Goal: Navigation & Orientation: Find specific page/section

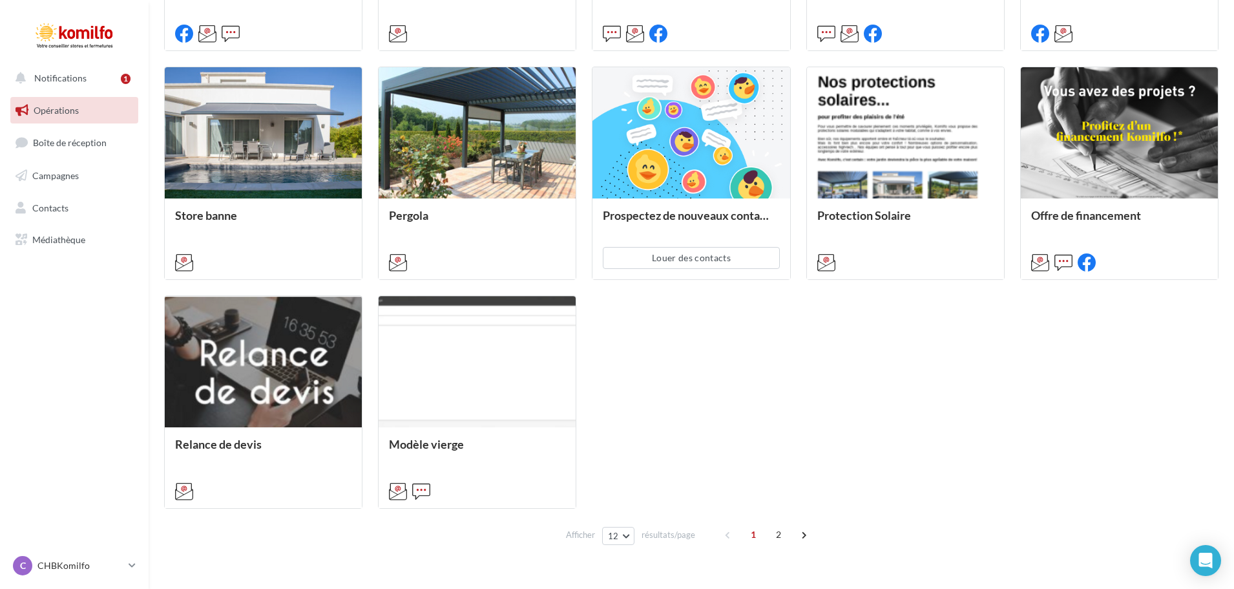
scroll to position [582, 0]
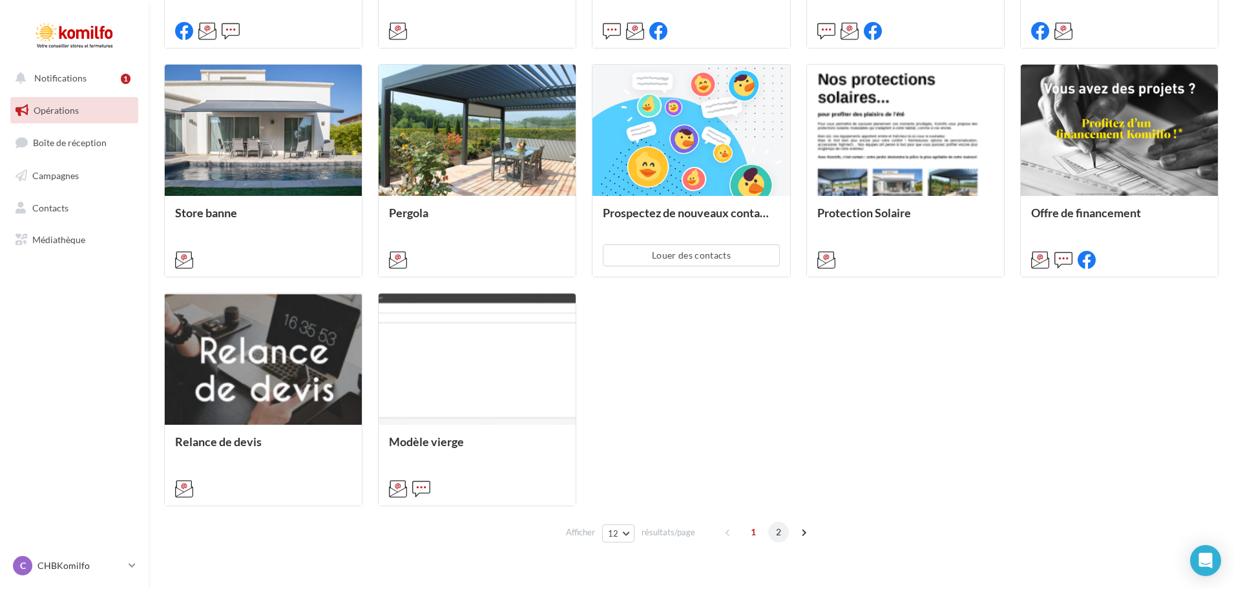
click at [779, 533] on span "2" at bounding box center [778, 532] width 21 height 21
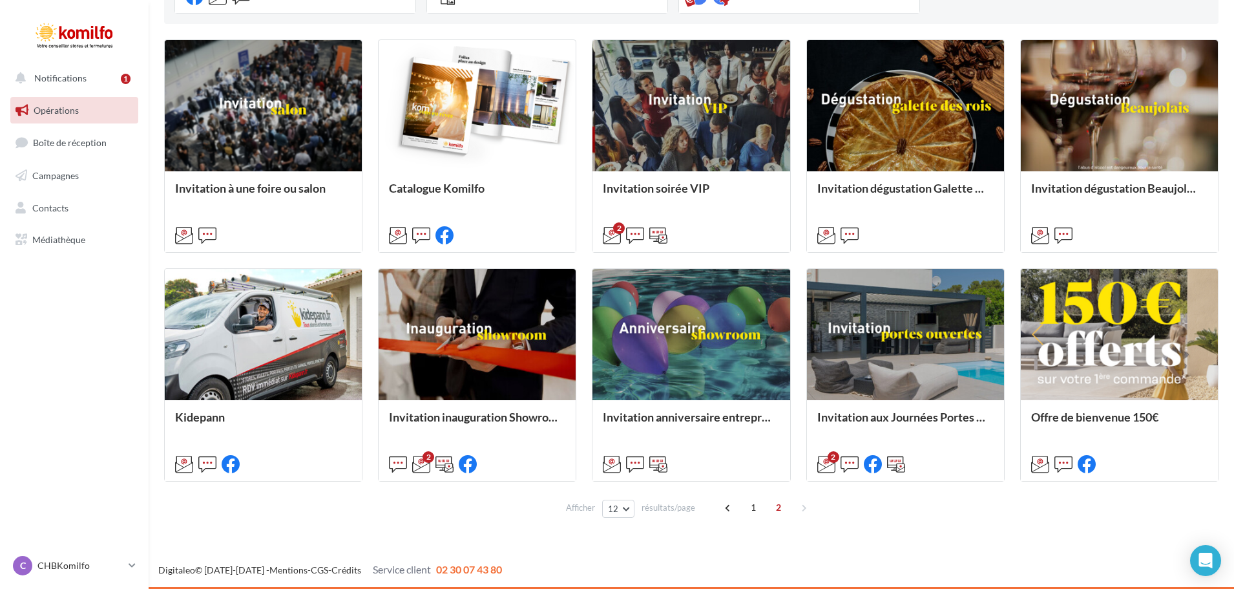
scroll to position [365, 0]
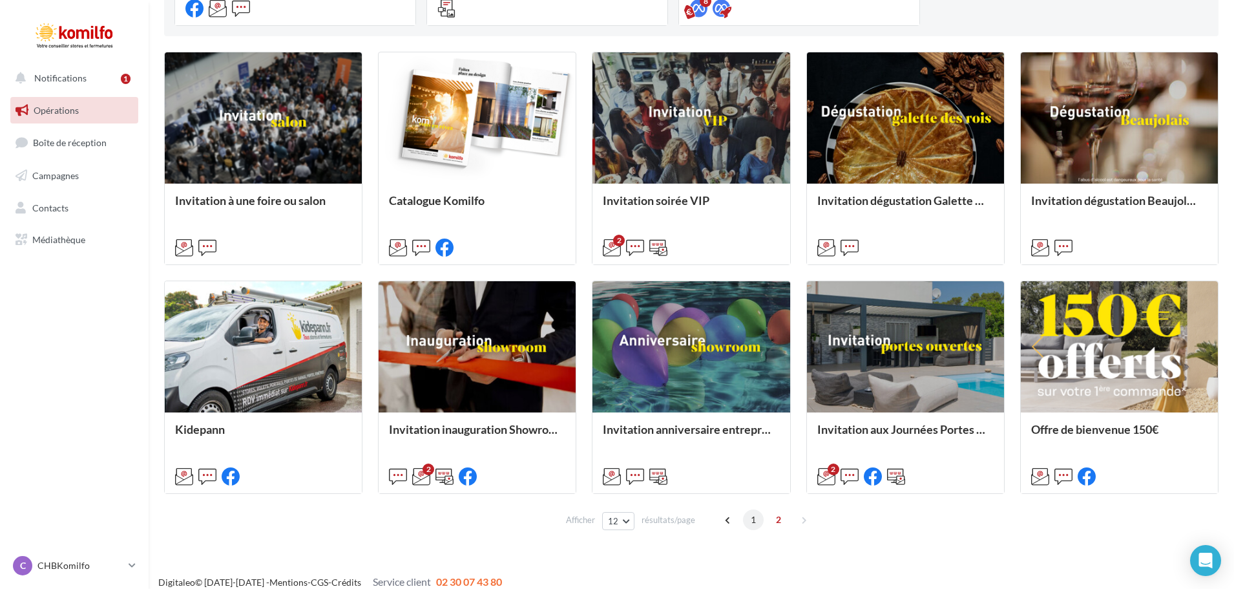
click at [753, 522] on span "1" at bounding box center [753, 519] width 21 height 21
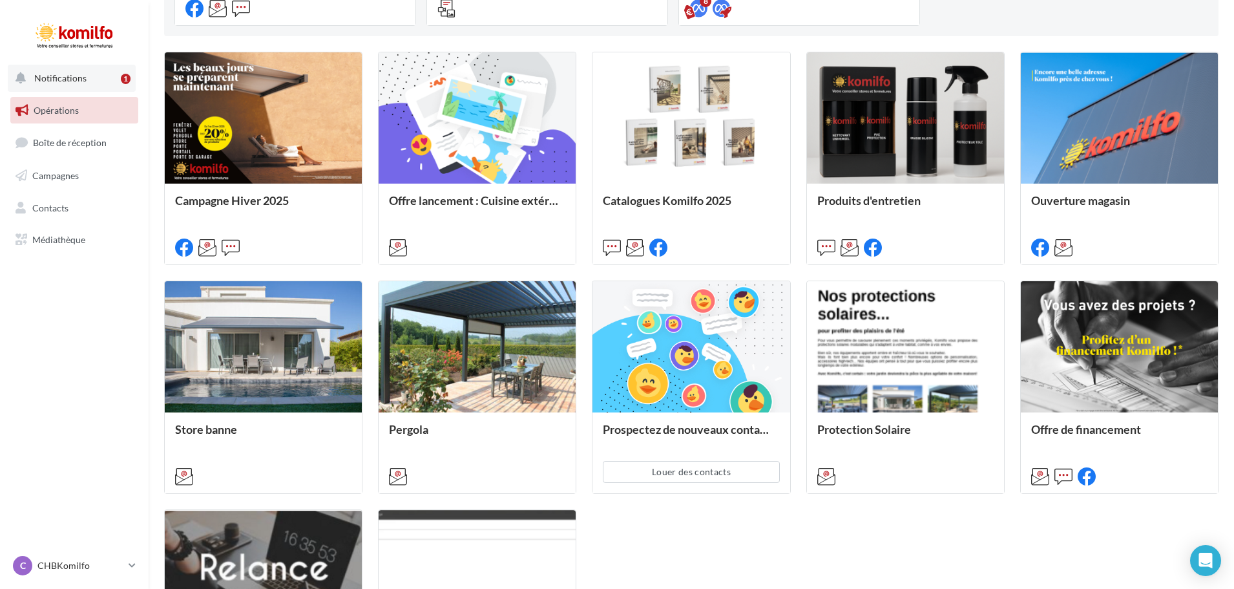
click at [89, 88] on button "Notifications 1" at bounding box center [72, 78] width 128 height 27
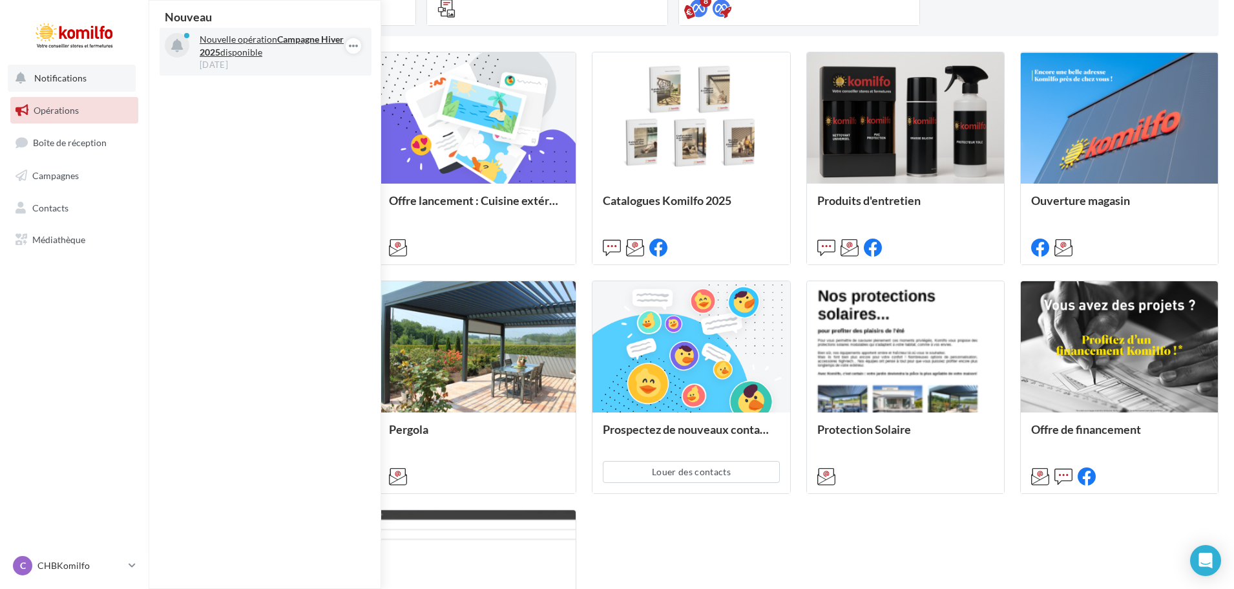
click at [262, 52] on p "Nouvelle opération Campagne Hiver 2025 disponible" at bounding box center [275, 46] width 150 height 26
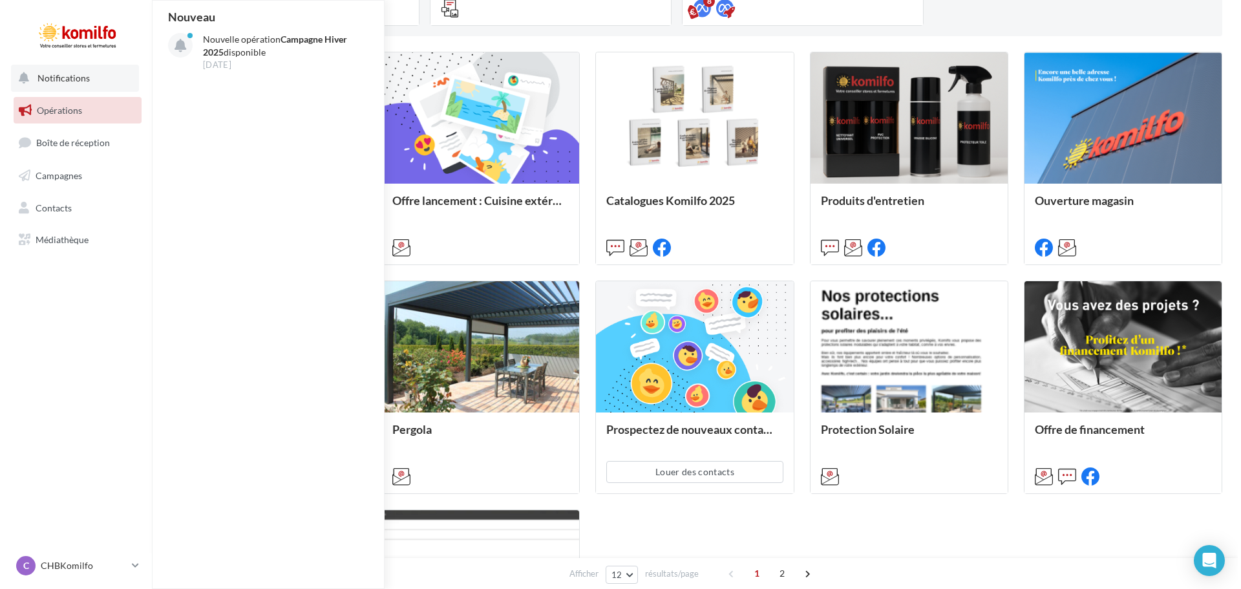
scroll to position [107, 0]
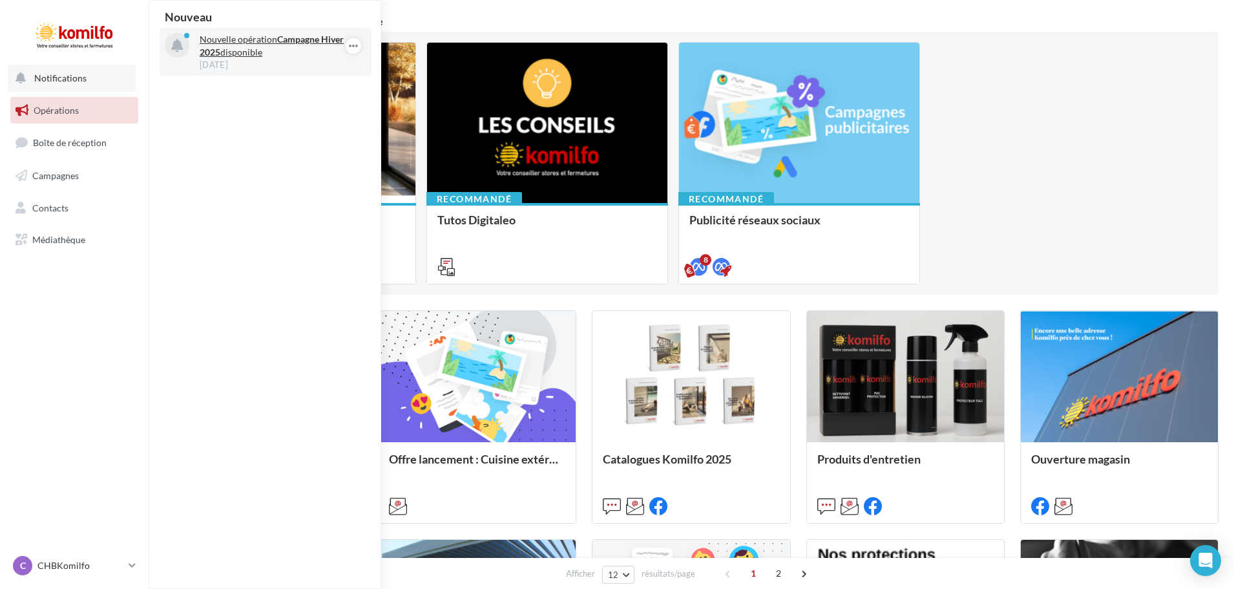
click at [260, 54] on p "Nouvelle opération Campagne Hiver 2025 disponible" at bounding box center [275, 46] width 150 height 26
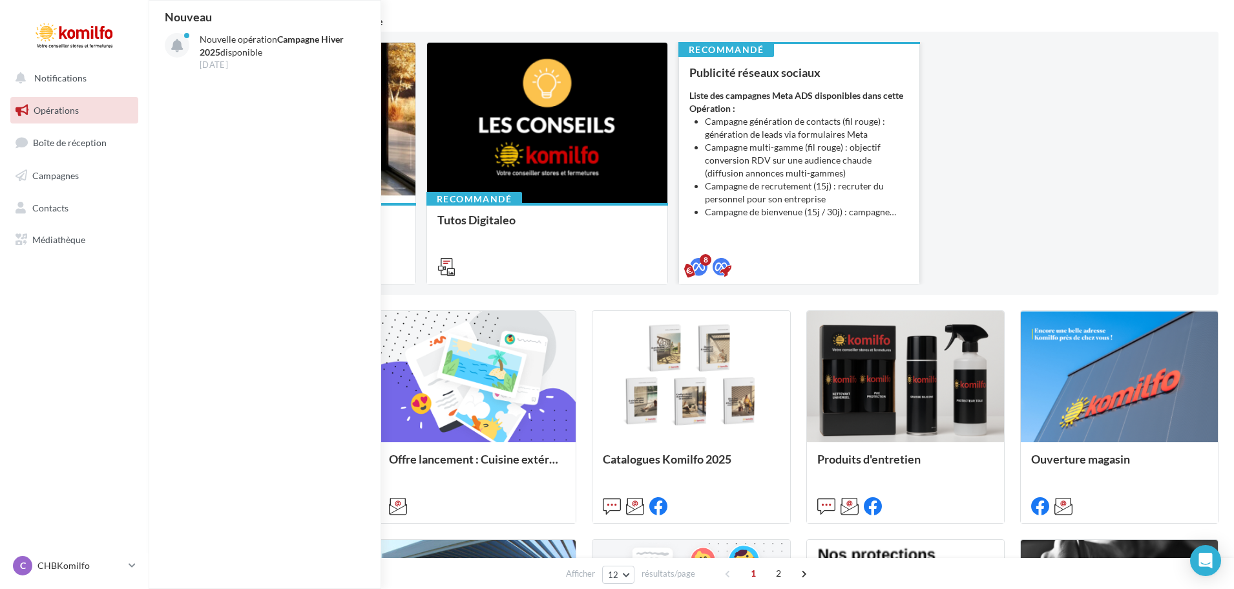
click at [787, 125] on li "Campagne génération de contacts (fil rouge) : génération de leads via formulair…" at bounding box center [807, 128] width 204 height 26
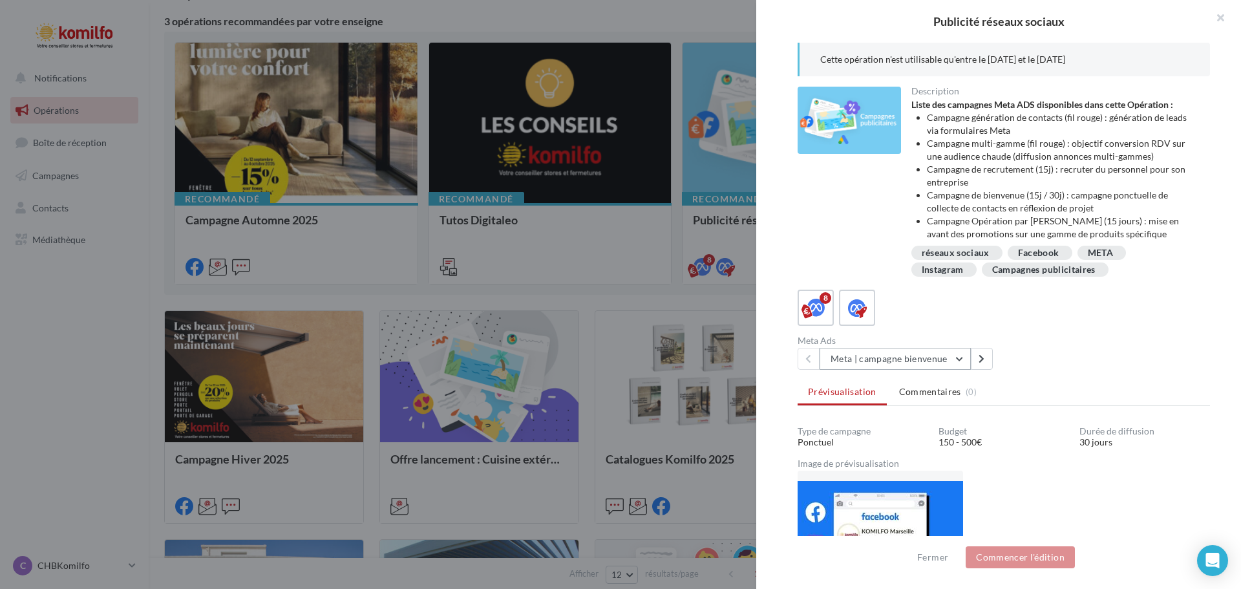
click at [899, 355] on button "Meta | campagne bienvenue" at bounding box center [895, 359] width 151 height 22
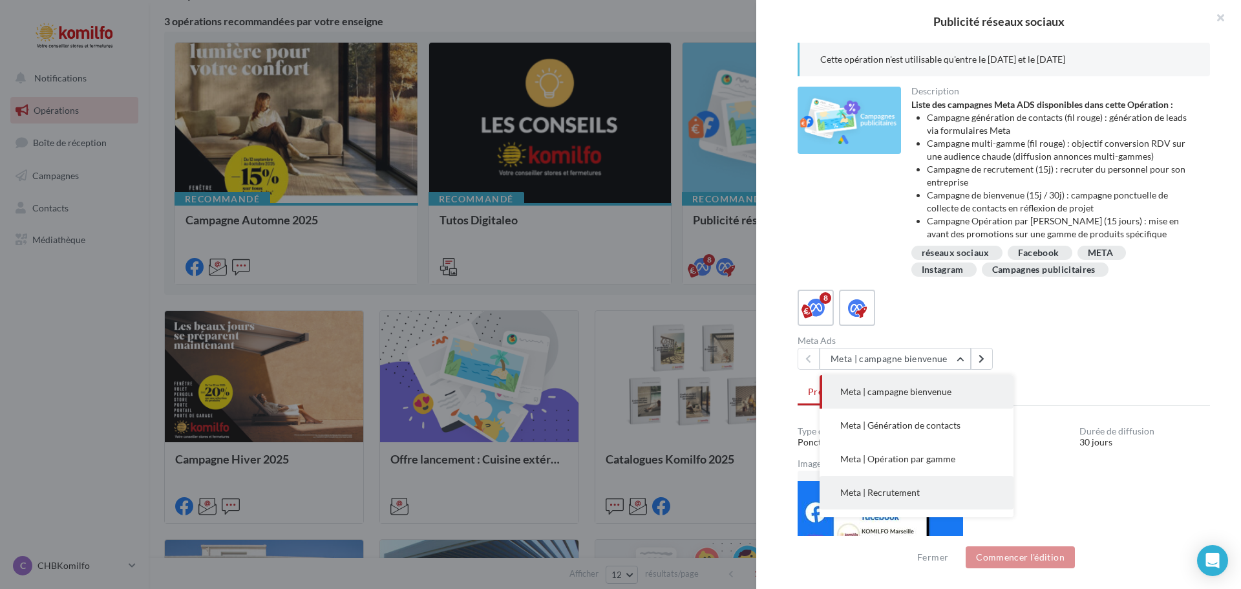
click at [928, 492] on button "Meta | Recrutement" at bounding box center [917, 493] width 194 height 34
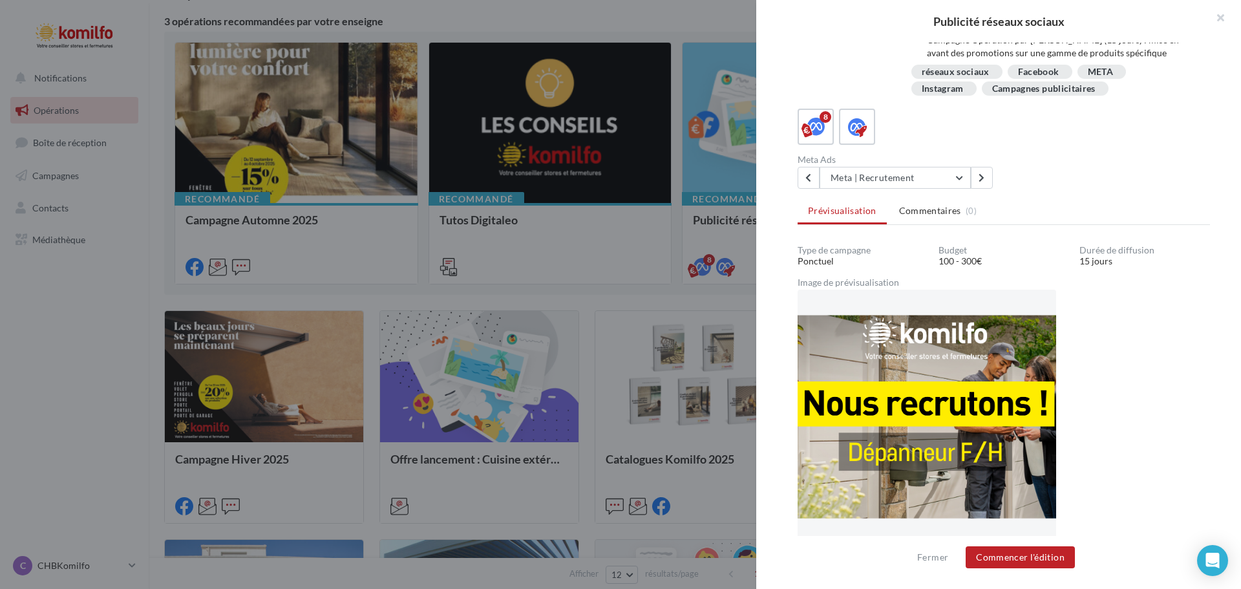
scroll to position [138, 0]
click at [963, 180] on button "Meta | Recrutement" at bounding box center [895, 177] width 151 height 22
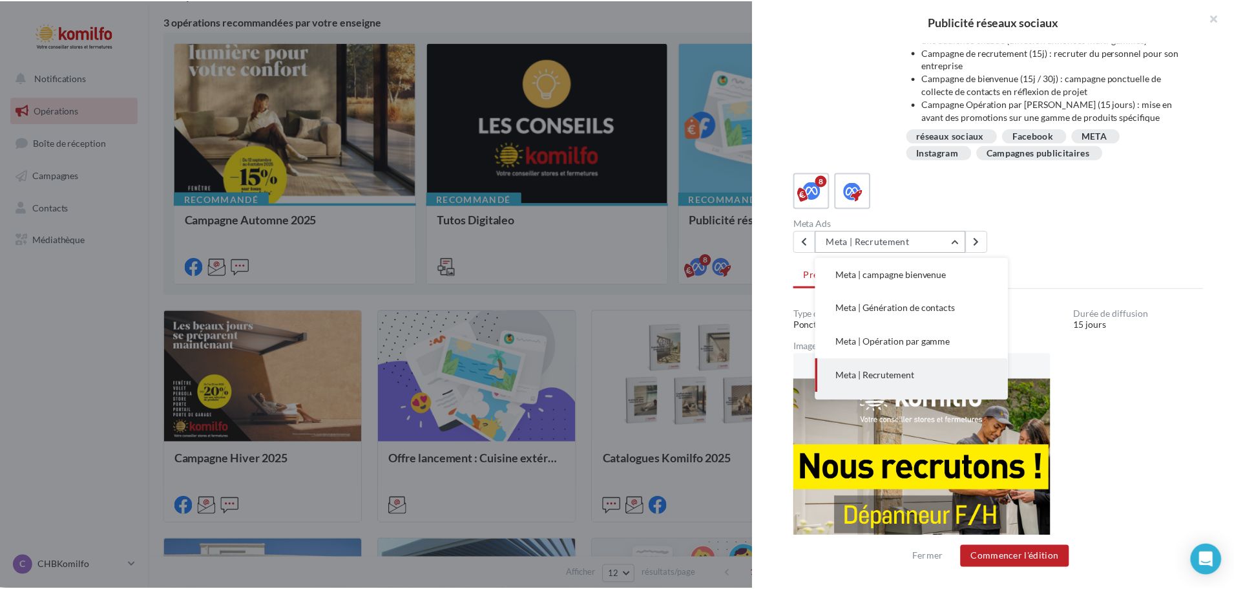
scroll to position [8, 0]
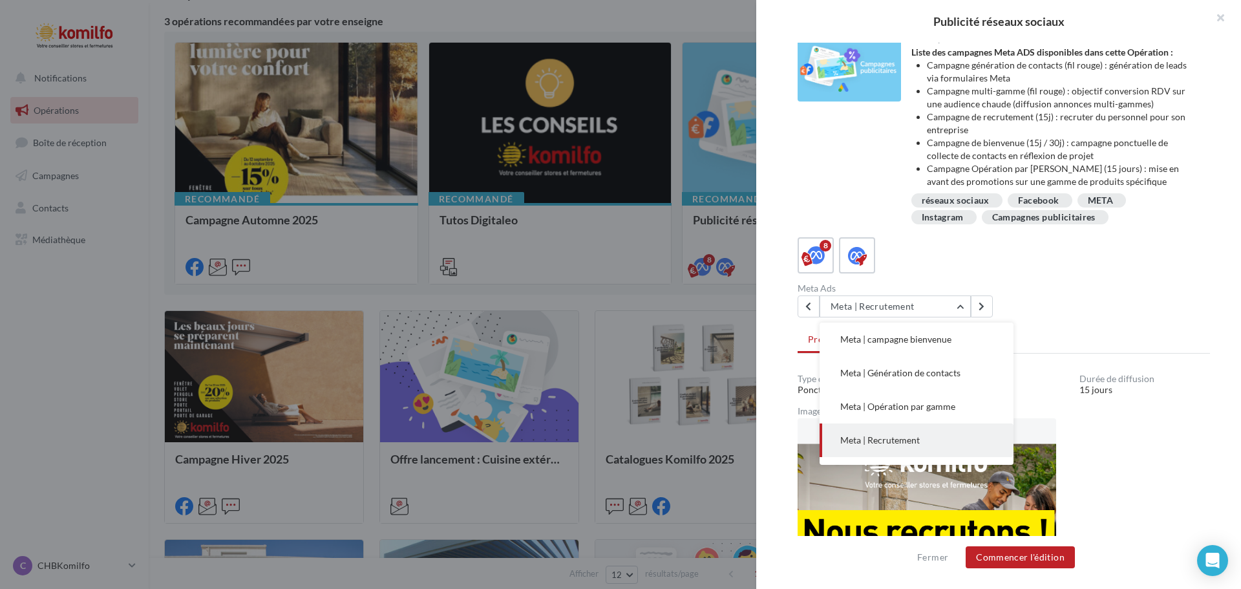
click at [1105, 270] on div "8" at bounding box center [1004, 255] width 412 height 36
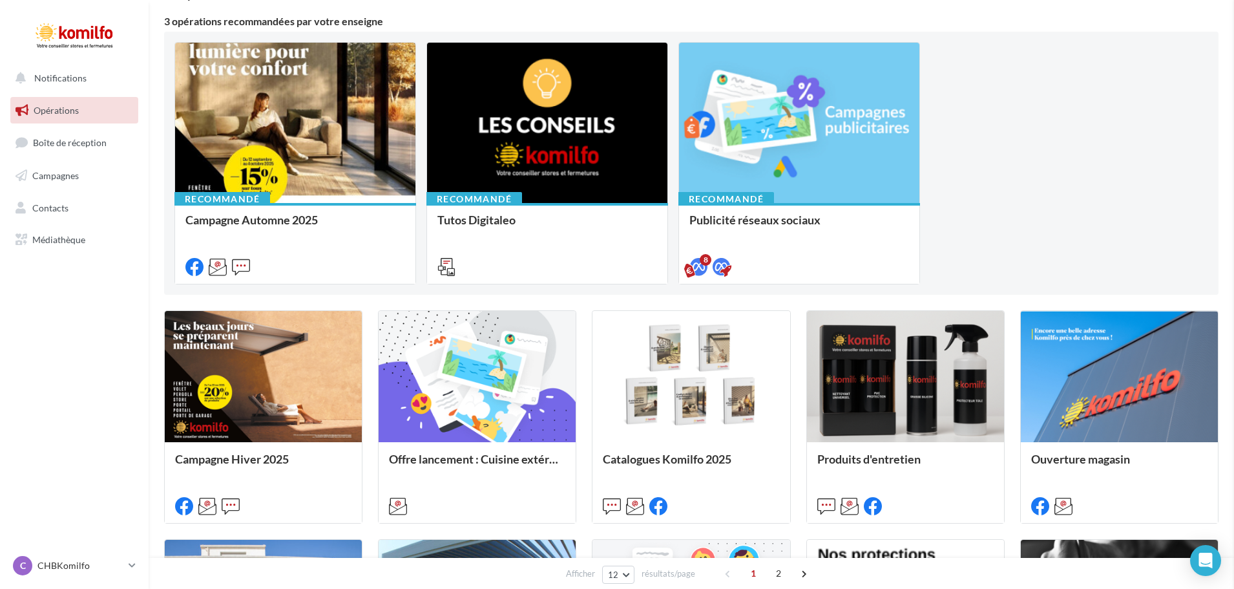
click at [74, 224] on ul "Opérations Boîte de réception Campagnes Contacts Mes cibles Médiathèque" at bounding box center [74, 175] width 138 height 167
click at [74, 244] on span "Médiathèque" at bounding box center [58, 239] width 53 height 11
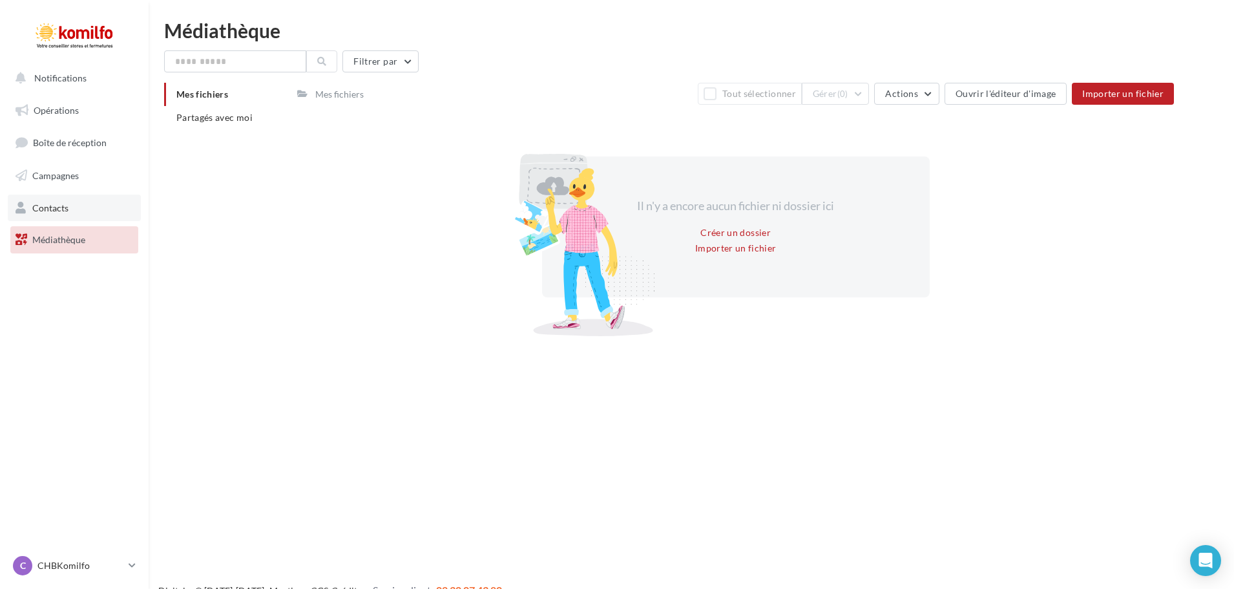
click at [74, 208] on link "Contacts" at bounding box center [74, 208] width 133 height 27
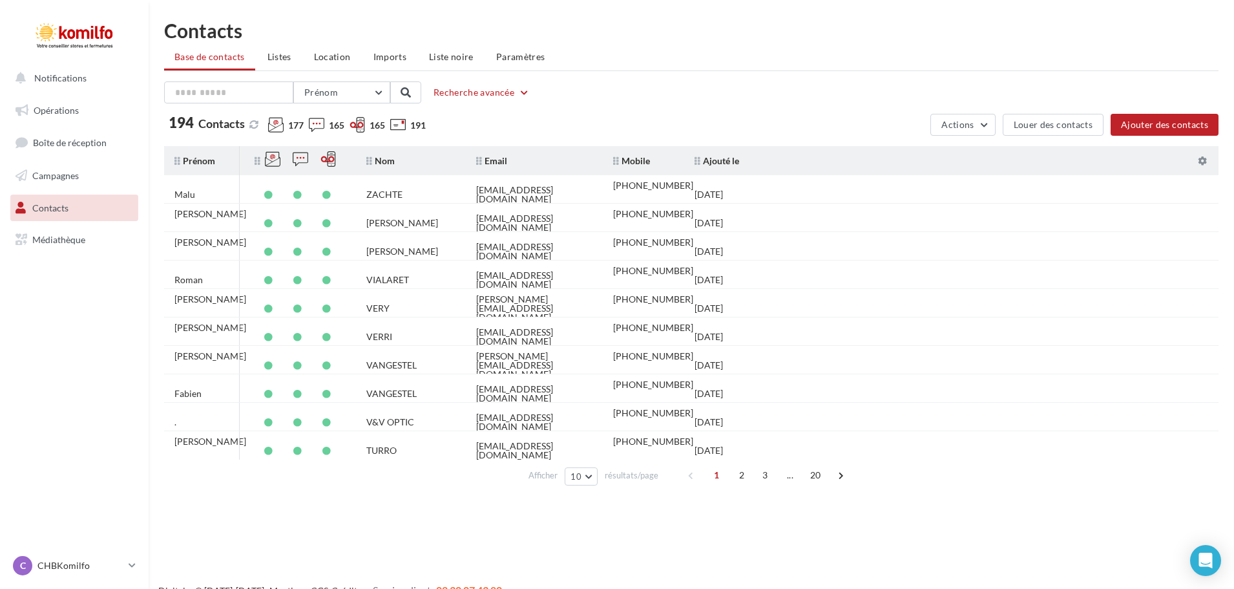
click at [76, 180] on span "Campagnes" at bounding box center [55, 175] width 47 height 11
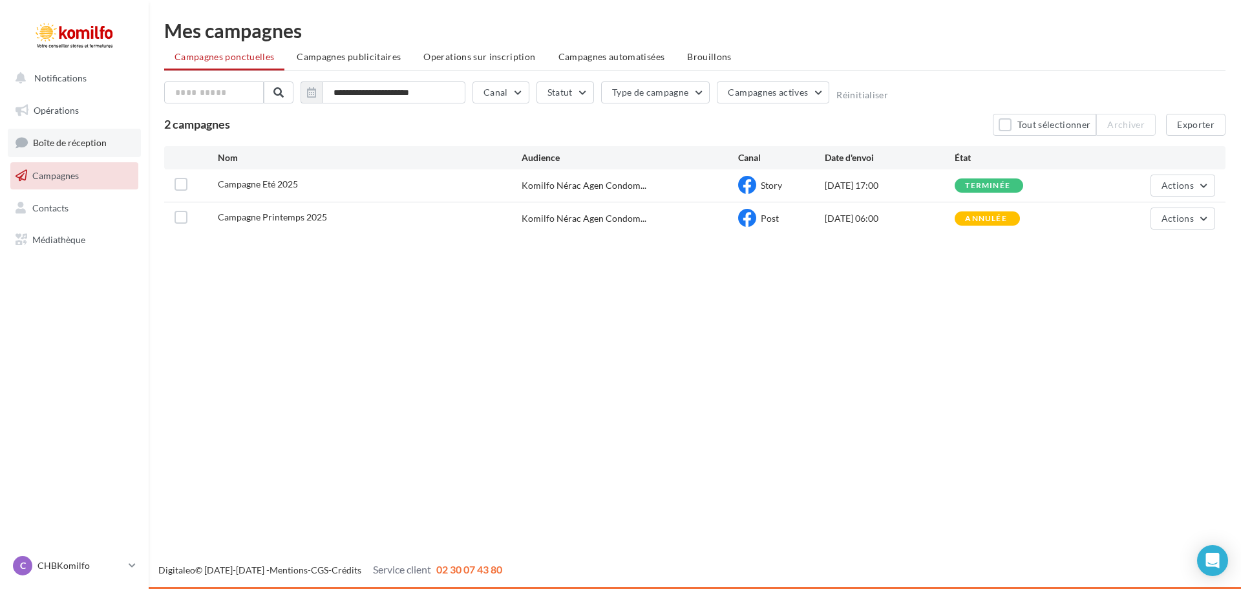
click at [72, 143] on span "Boîte de réception" at bounding box center [70, 142] width 74 height 11
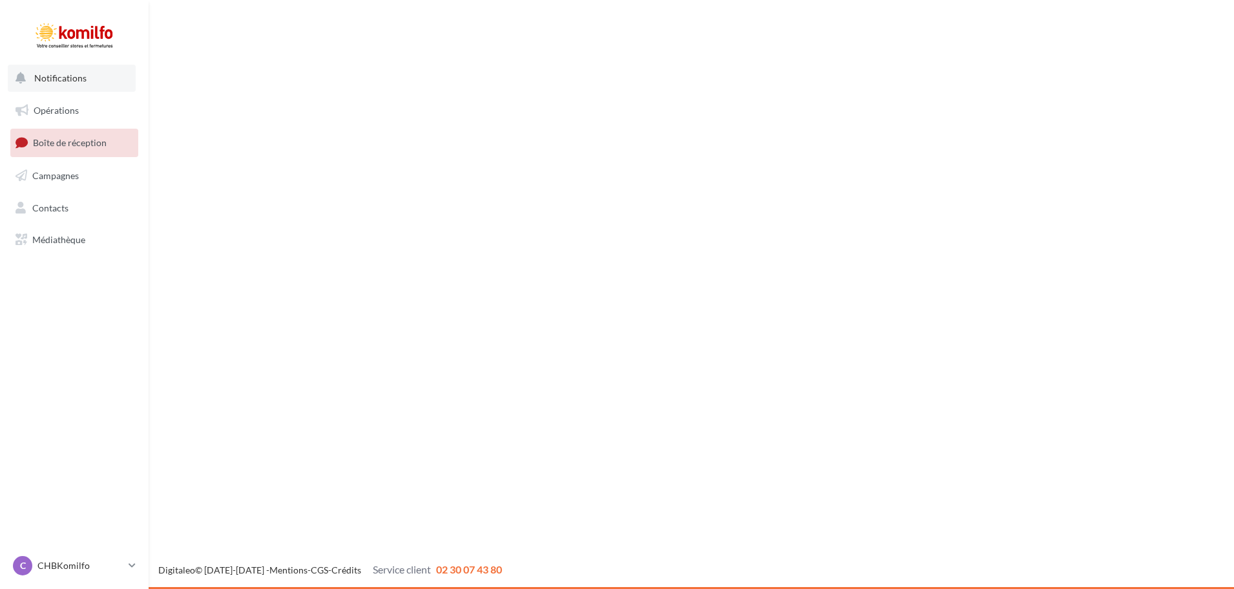
click at [74, 83] on span "Notifications" at bounding box center [60, 77] width 52 height 11
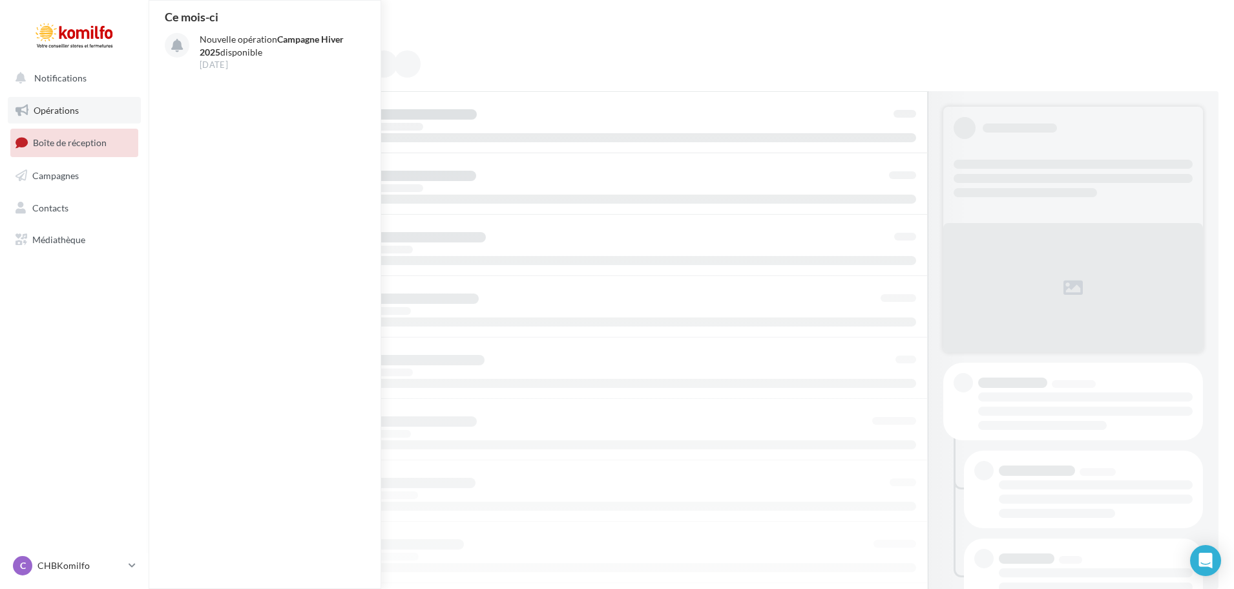
click at [79, 113] on link "Opérations" at bounding box center [74, 110] width 133 height 27
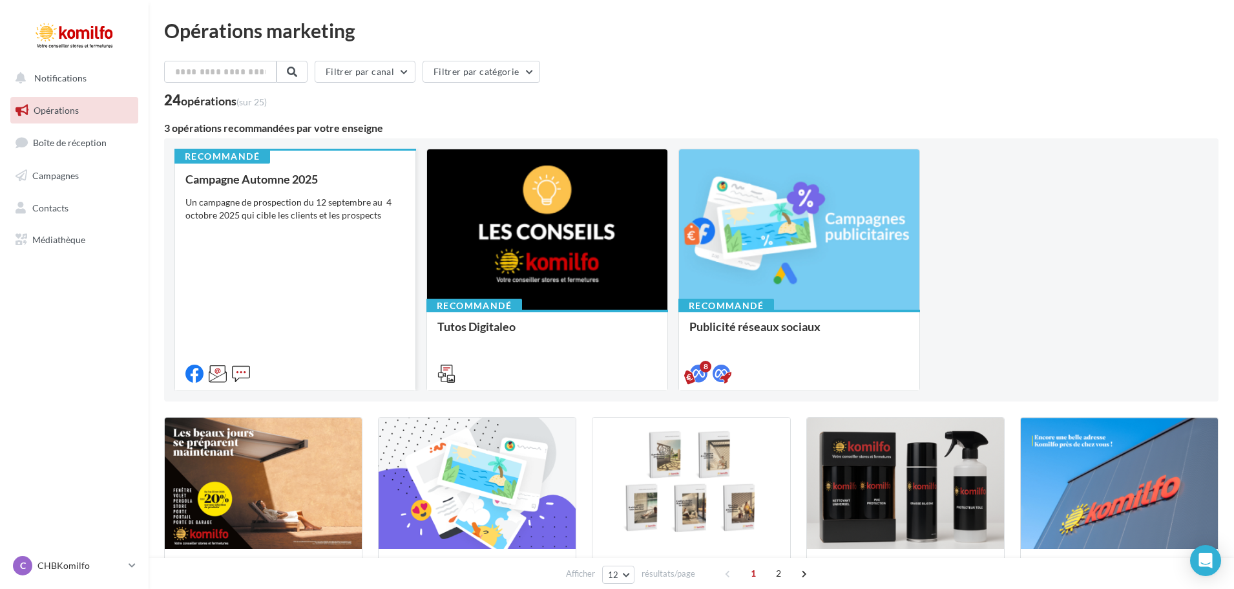
click at [340, 238] on div "Campagne Automne 2025 Un campagne de prospection du 12 septembre au 4 octobre 2…" at bounding box center [295, 276] width 220 height 206
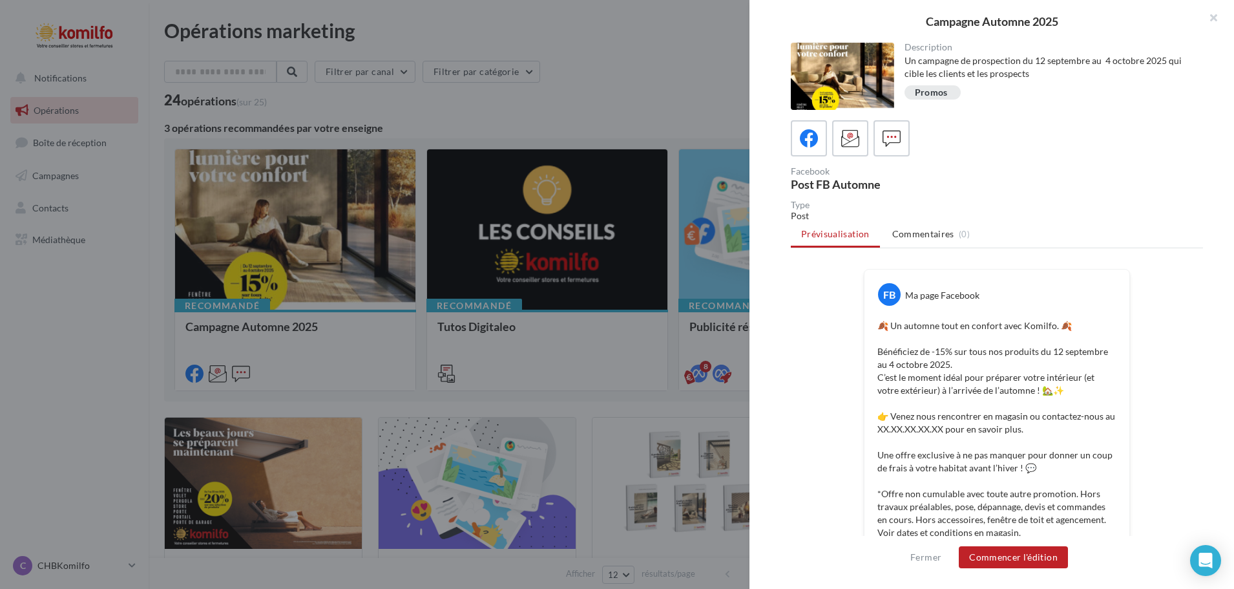
click at [617, 46] on div at bounding box center [617, 294] width 1234 height 589
